Goal: Task Accomplishment & Management: Use online tool/utility

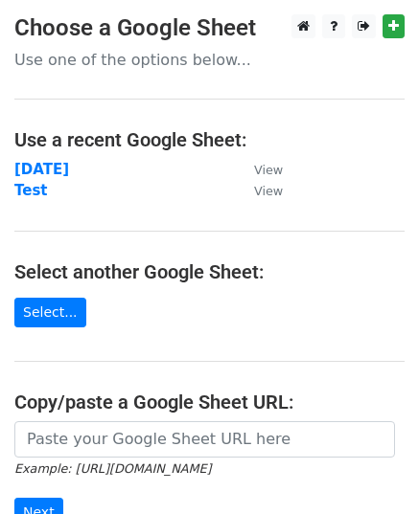
click at [280, 165] on main "Choose a Google Sheet Use one of the options below... Use a recent Google Sheet…" at bounding box center [209, 322] width 419 height 616
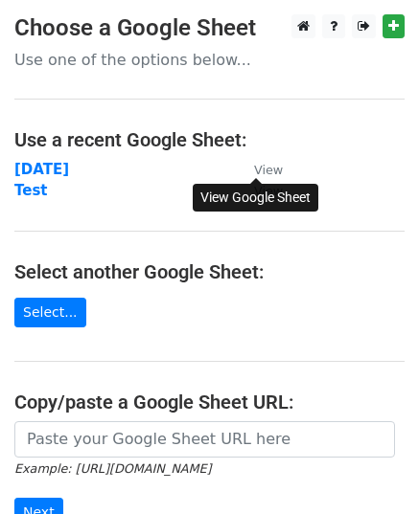
click at [278, 165] on small "View" at bounding box center [268, 170] width 29 height 14
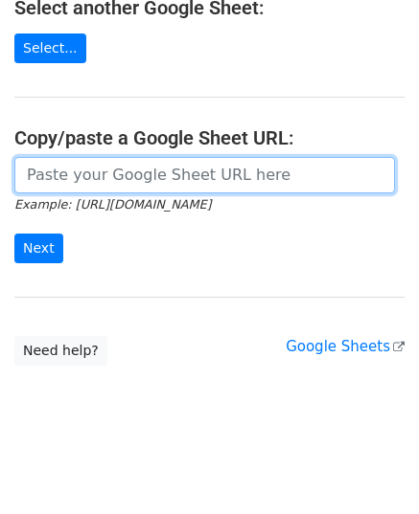
click at [144, 163] on input "url" at bounding box center [204, 175] width 380 height 36
paste input "[URL][DOMAIN_NAME]"
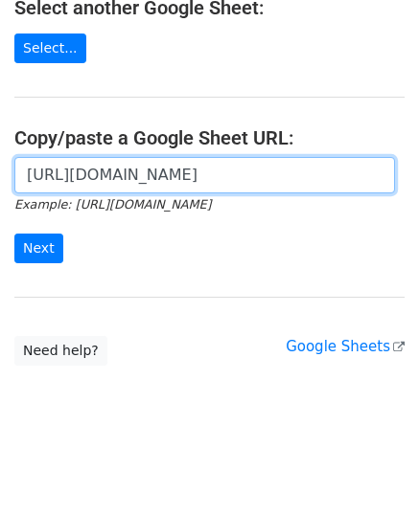
scroll to position [0, 410]
type input "[URL][DOMAIN_NAME]"
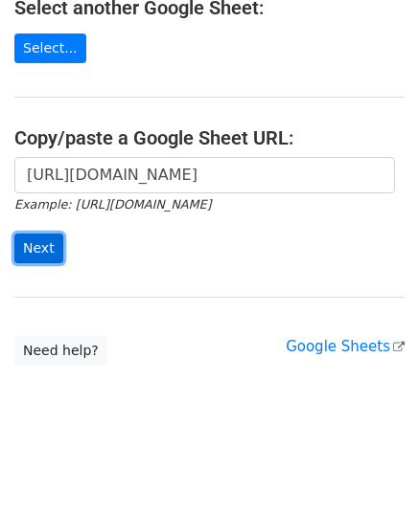
scroll to position [0, 0]
click at [34, 242] on input "Next" at bounding box center [38, 249] width 49 height 30
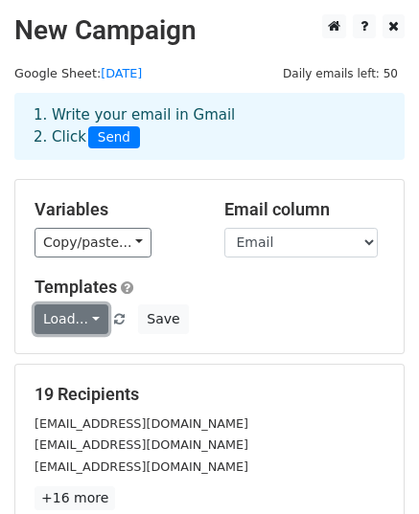
click at [95, 322] on link "Load..." at bounding box center [71, 320] width 74 height 30
click at [102, 359] on link "Festival Sale" at bounding box center [110, 363] width 151 height 31
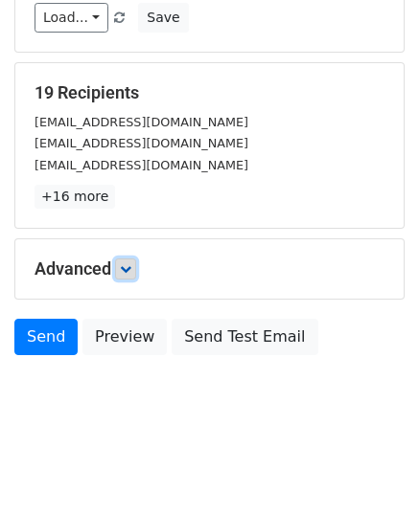
click at [136, 266] on link at bounding box center [125, 269] width 21 height 21
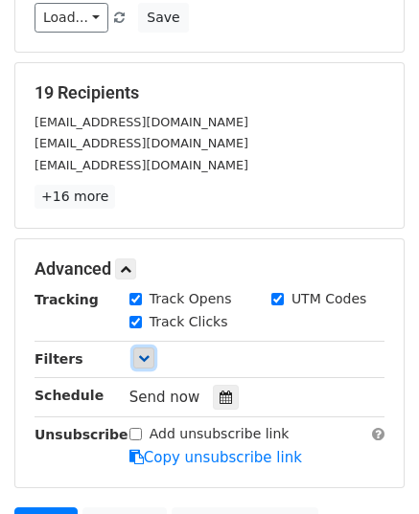
click at [142, 353] on icon at bounding box center [143, 357] width 11 height 11
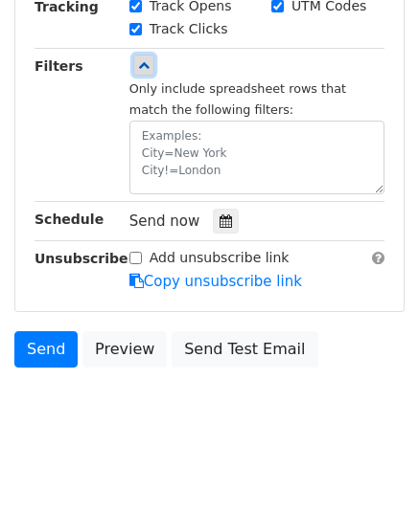
scroll to position [605, 0]
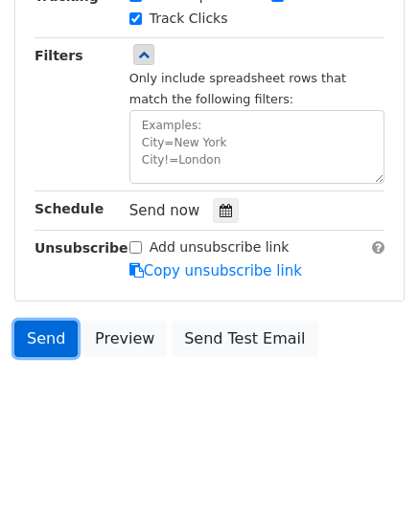
click at [51, 334] on link "Send" at bounding box center [45, 339] width 63 height 36
